Goal: Find contact information: Find contact information

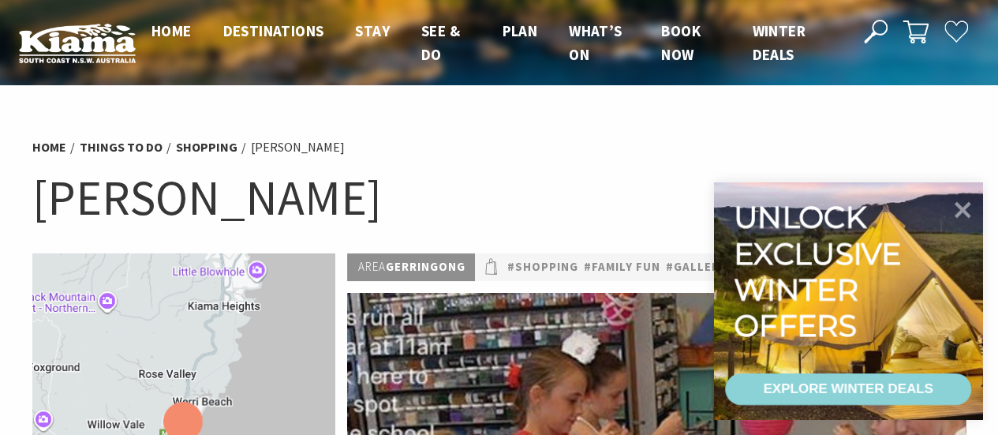
click at [641, 166] on h1 "Bead Shack" at bounding box center [499, 198] width 934 height 64
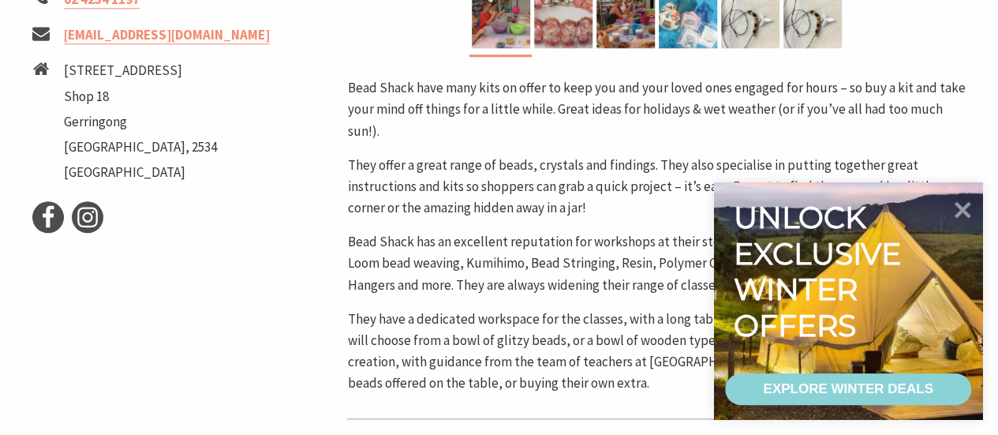
scroll to position [631, 0]
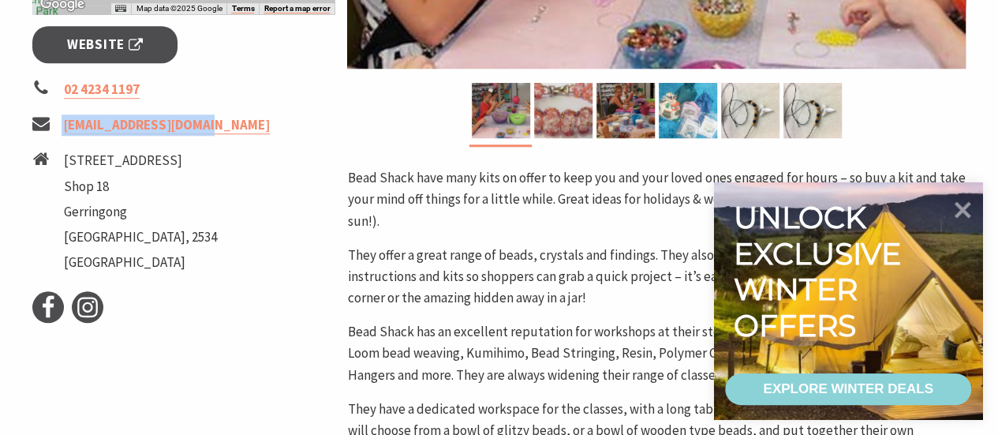
drag, startPoint x: 224, startPoint y: 132, endPoint x: 58, endPoint y: 126, distance: 165.8
click at [58, 126] on li "info@beadshack.com.au" at bounding box center [183, 124] width 303 height 21
copy li "info@beadshack.com.au"
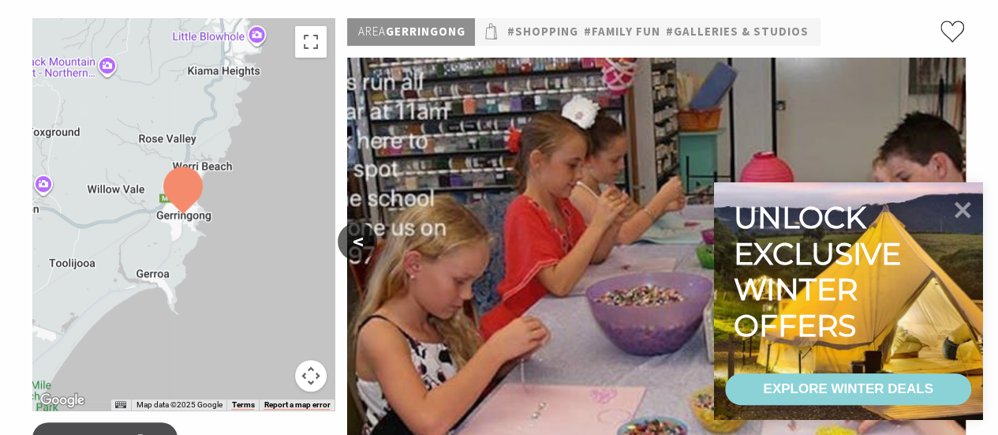
scroll to position [0, 0]
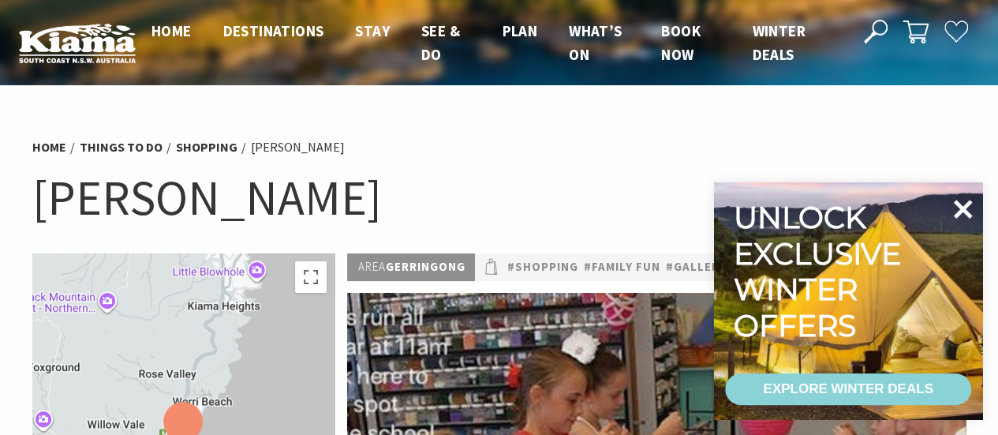
click at [956, 198] on icon at bounding box center [963, 209] width 38 height 38
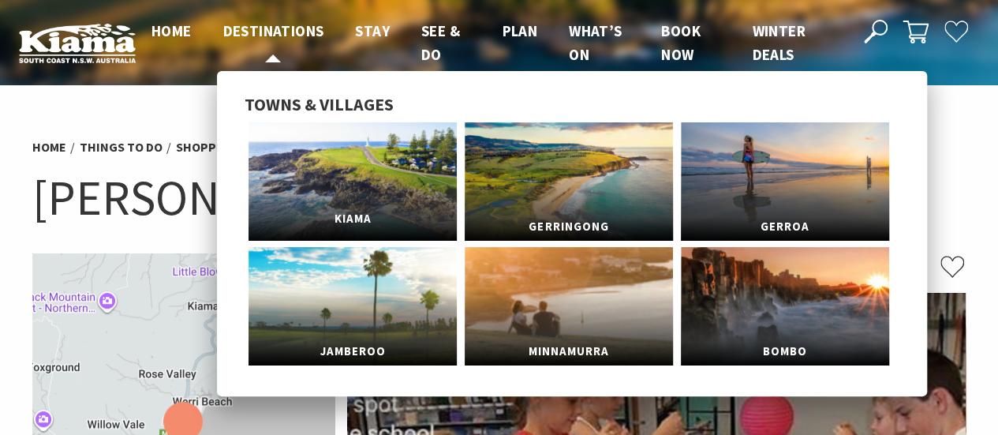
click at [390, 163] on link "Kiama" at bounding box center [352, 181] width 208 height 118
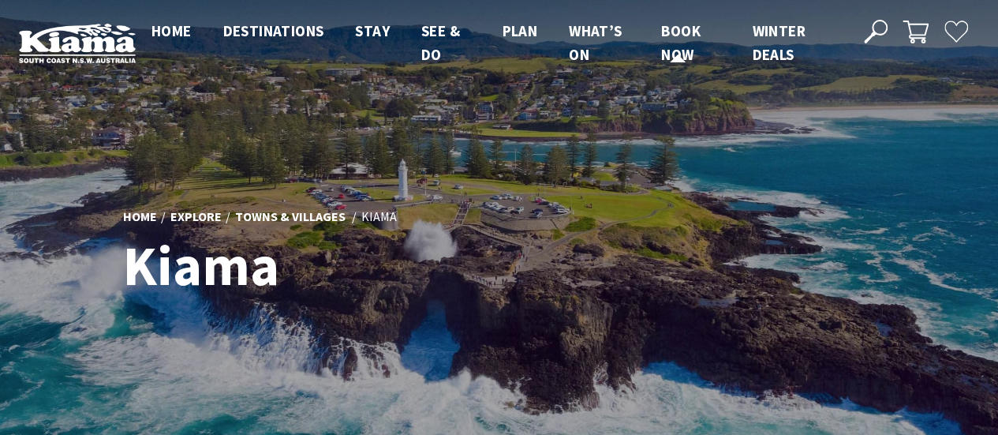
click at [697, 31] on span "Book now" at bounding box center [680, 42] width 39 height 43
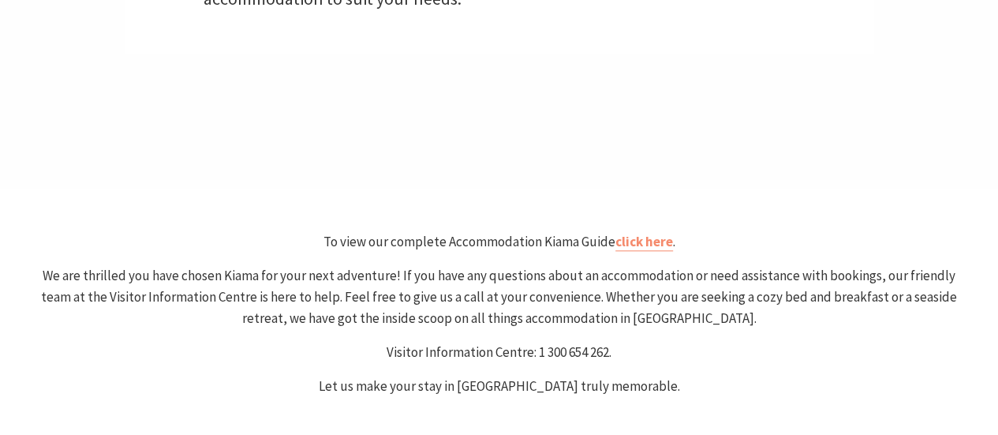
select select "3"
select select "2"
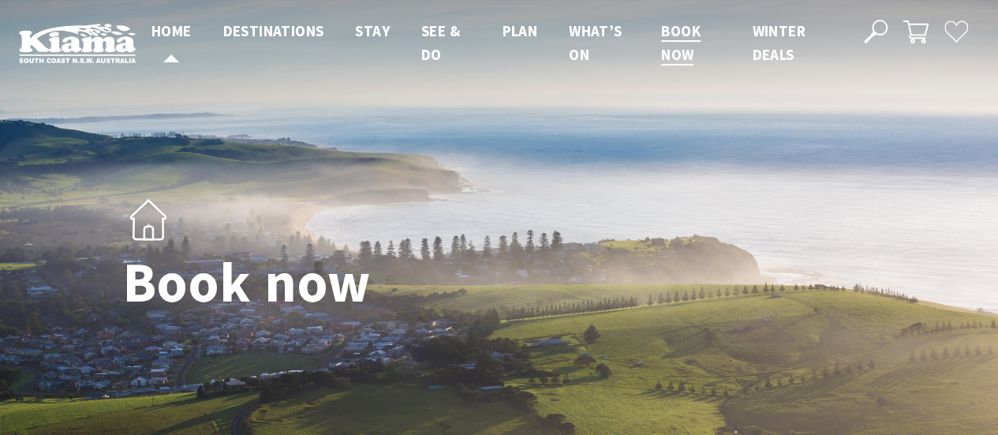
click at [173, 29] on span "Home" at bounding box center [171, 30] width 40 height 19
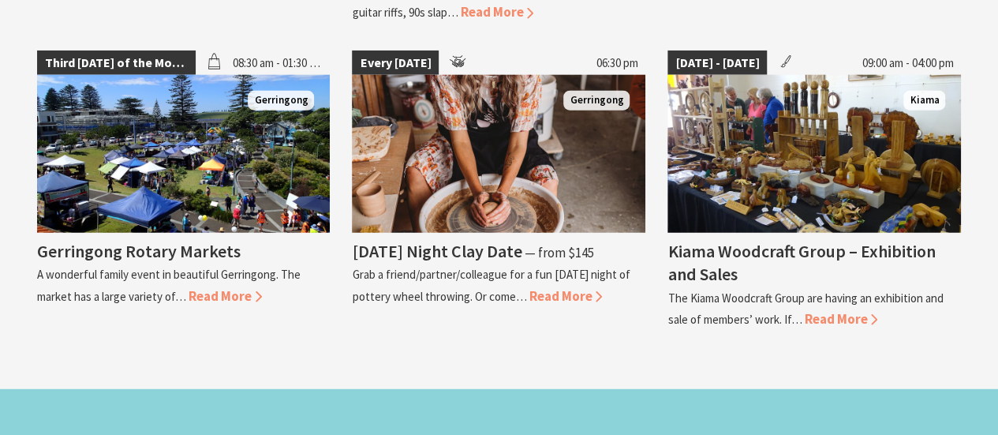
scroll to position [1972, 0]
